Goal: Find specific page/section: Find specific page/section

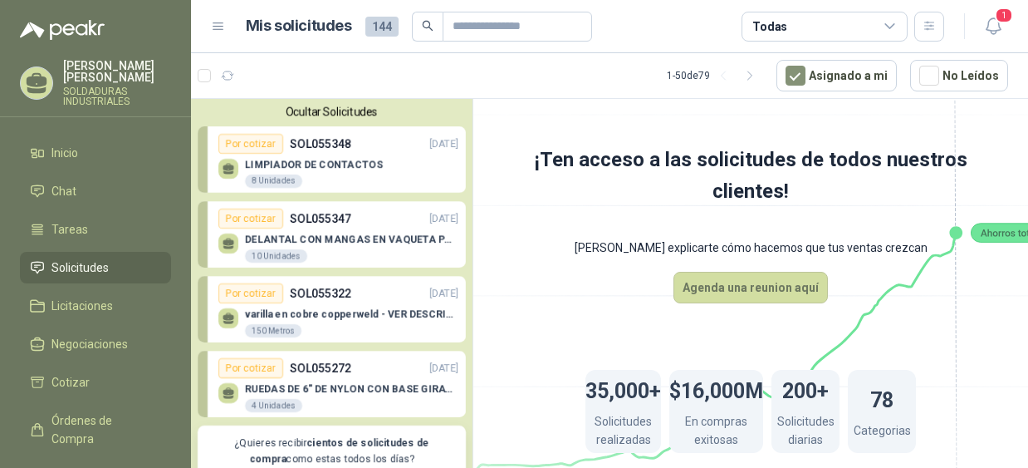
click at [337, 154] on div "LIMPIADOR DE CONTACTOS  8 Unidades" at bounding box center [338, 171] width 240 height 35
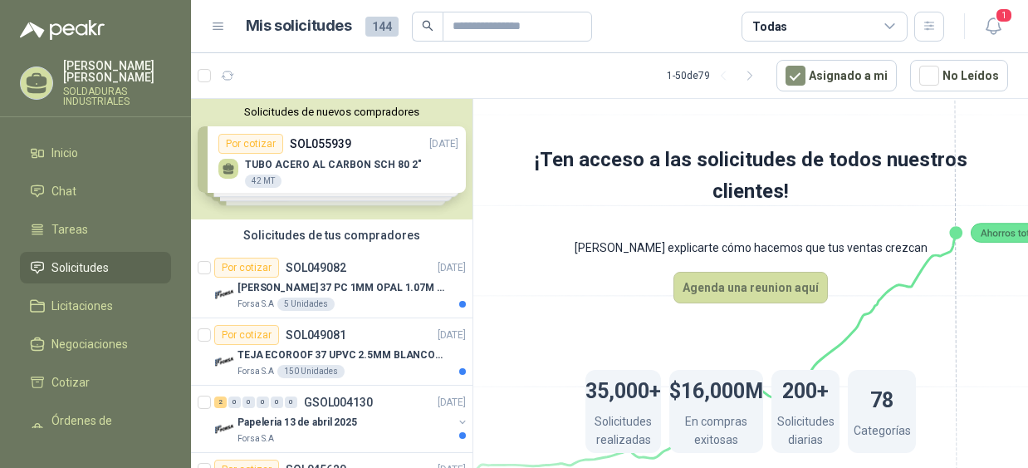
click at [276, 155] on div "Solicitudes de nuevos compradores Por cotizar SOL055939 [DATE] TUBO ACERO AL CA…" at bounding box center [332, 159] width 282 height 120
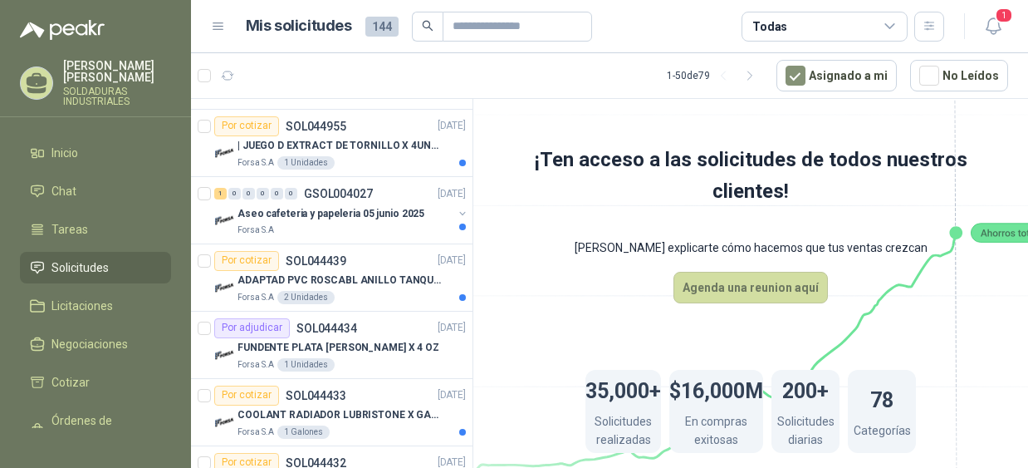
scroll to position [914, 0]
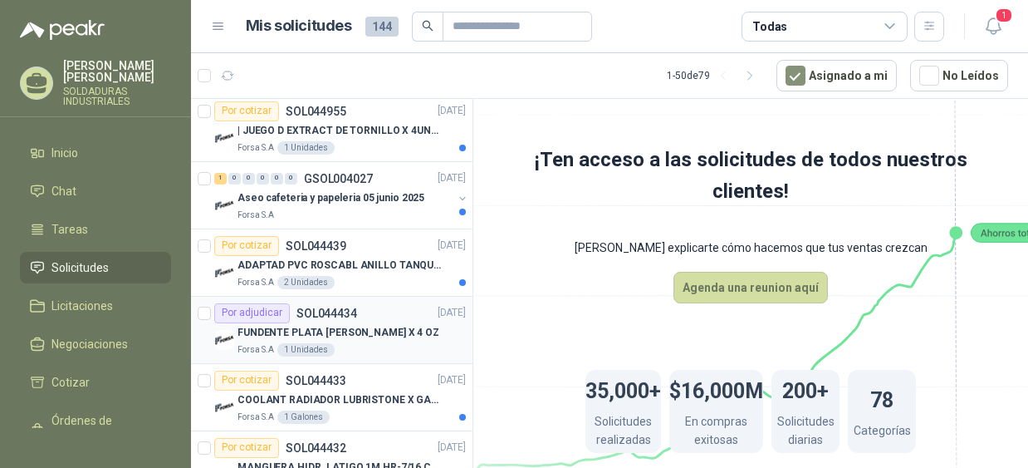
click at [376, 331] on p "FUNDENTE PLATA [PERSON_NAME] X 4 OZ" at bounding box center [339, 333] width 202 height 16
